Goal: Task Accomplishment & Management: Use online tool/utility

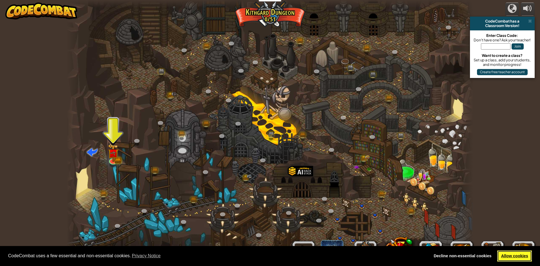
click at [525, 256] on link "Allow cookies" at bounding box center [514, 255] width 35 height 11
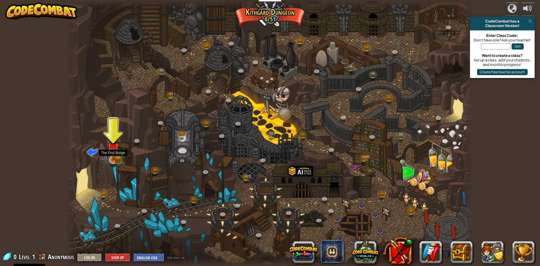
click at [113, 159] on img at bounding box center [113, 148] width 11 height 24
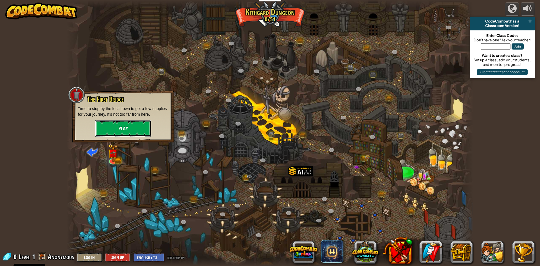
click at [129, 129] on button "Play" at bounding box center [123, 128] width 56 height 17
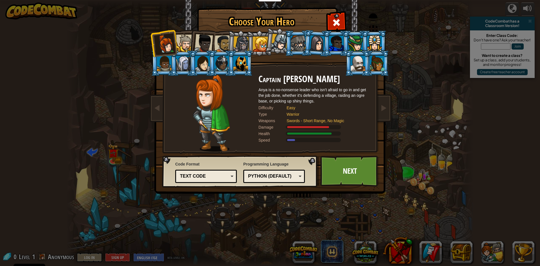
click at [190, 39] on li at bounding box center [202, 42] width 28 height 28
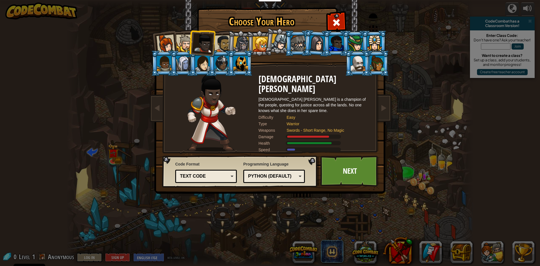
click at [221, 44] on div at bounding box center [222, 43] width 17 height 17
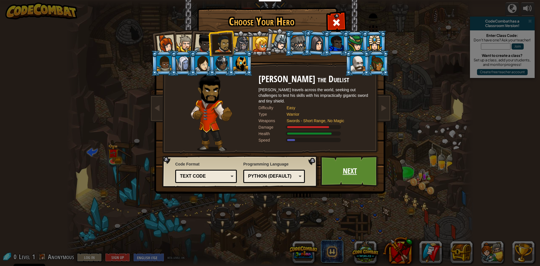
click at [339, 171] on link "Next" at bounding box center [349, 170] width 59 height 31
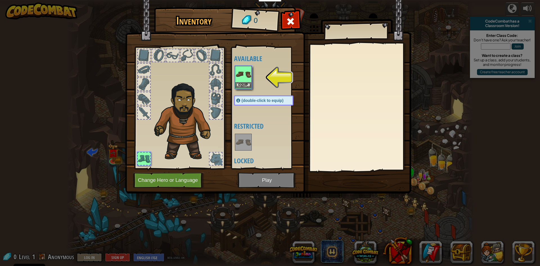
click at [243, 76] on img at bounding box center [243, 74] width 16 height 16
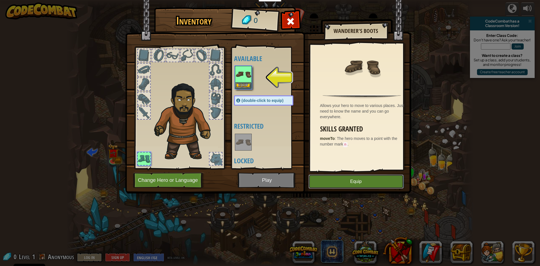
click at [358, 180] on button "Equip" at bounding box center [355, 181] width 95 height 14
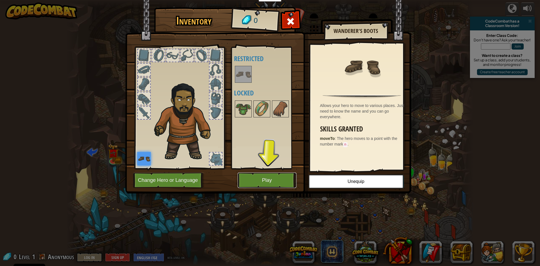
drag, startPoint x: 282, startPoint y: 183, endPoint x: 280, endPoint y: 184, distance: 3.0
click at [280, 183] on button "Play" at bounding box center [266, 179] width 59 height 15
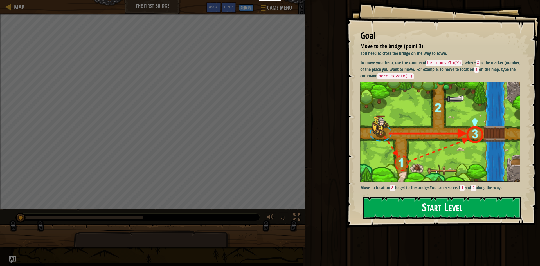
click at [429, 211] on button "Start Level" at bounding box center [442, 207] width 159 height 22
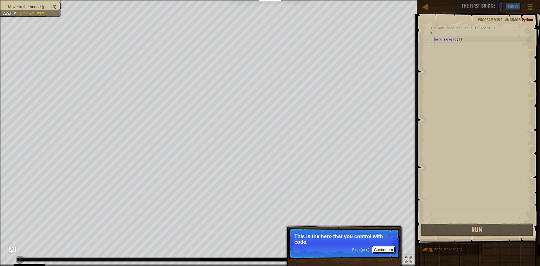
click at [382, 249] on button "Continue" at bounding box center [383, 249] width 23 height 7
click at [377, 241] on p "Get to the bridge by going to point 3 on the map." at bounding box center [344, 239] width 100 height 12
click at [382, 248] on button "Continue" at bounding box center [383, 249] width 23 height 7
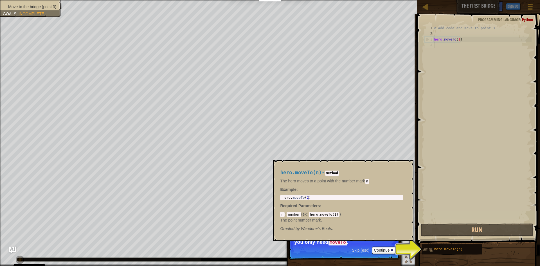
click at [423, 247] on img at bounding box center [427, 249] width 11 height 11
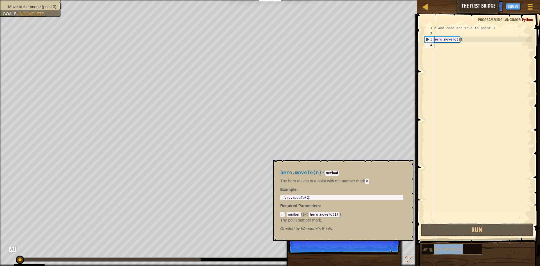
click at [435, 249] on span "hero.moveTo(n)" at bounding box center [448, 249] width 28 height 4
